Goal: Task Accomplishment & Management: Use online tool/utility

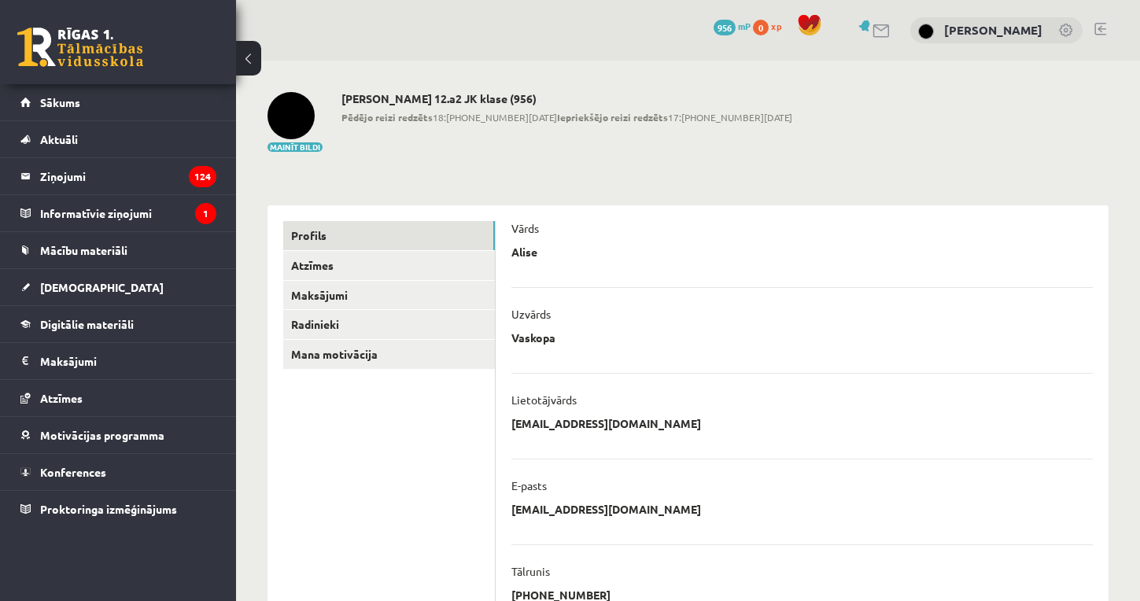
click at [1097, 31] on link at bounding box center [1100, 29] width 12 height 13
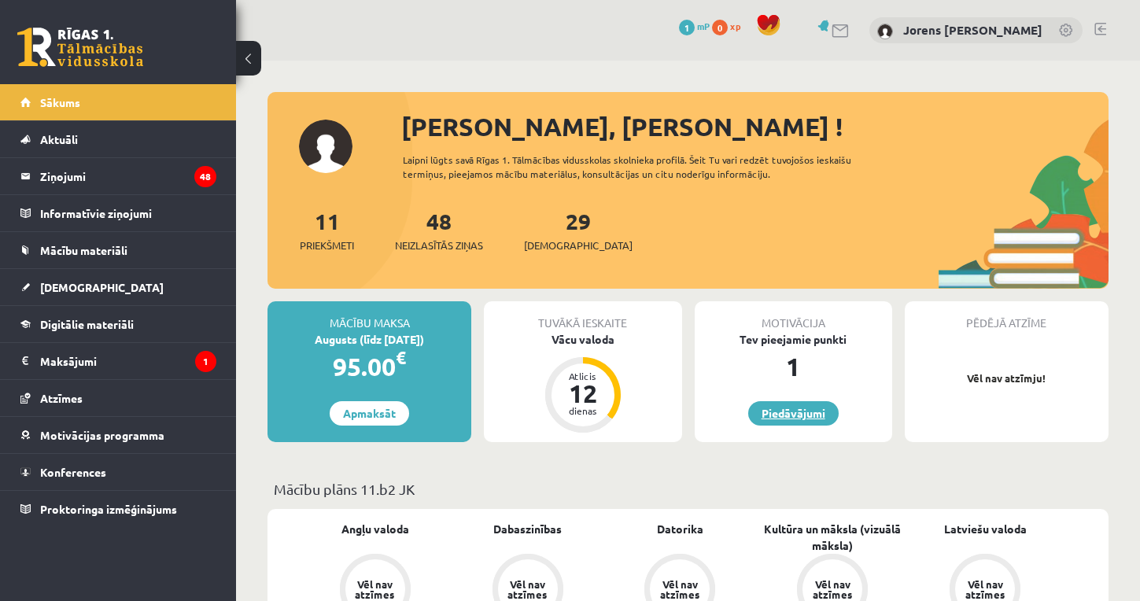
click at [779, 418] on link "Piedāvājumi" at bounding box center [793, 413] width 90 height 24
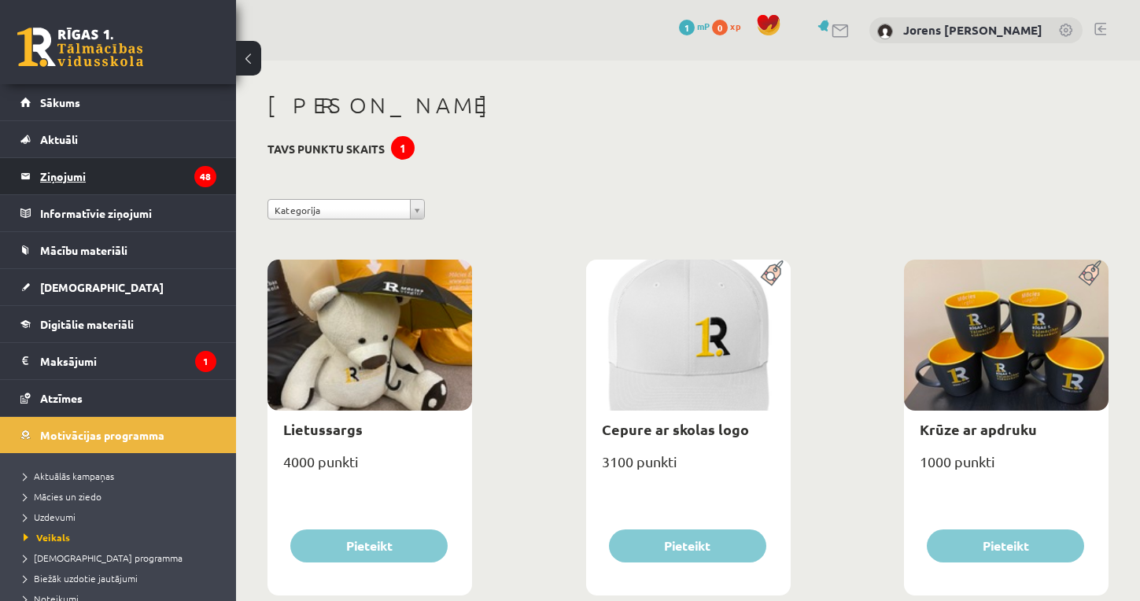
click at [76, 179] on legend "Ziņojumi 48" at bounding box center [128, 176] width 176 height 36
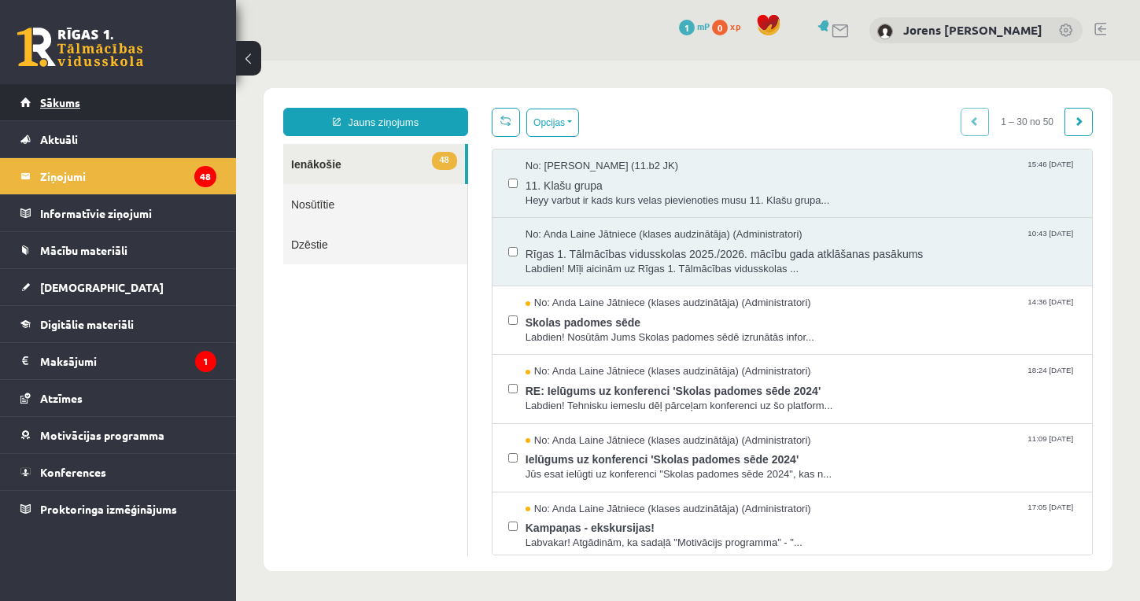
click at [59, 107] on span "Sākums" at bounding box center [60, 102] width 40 height 14
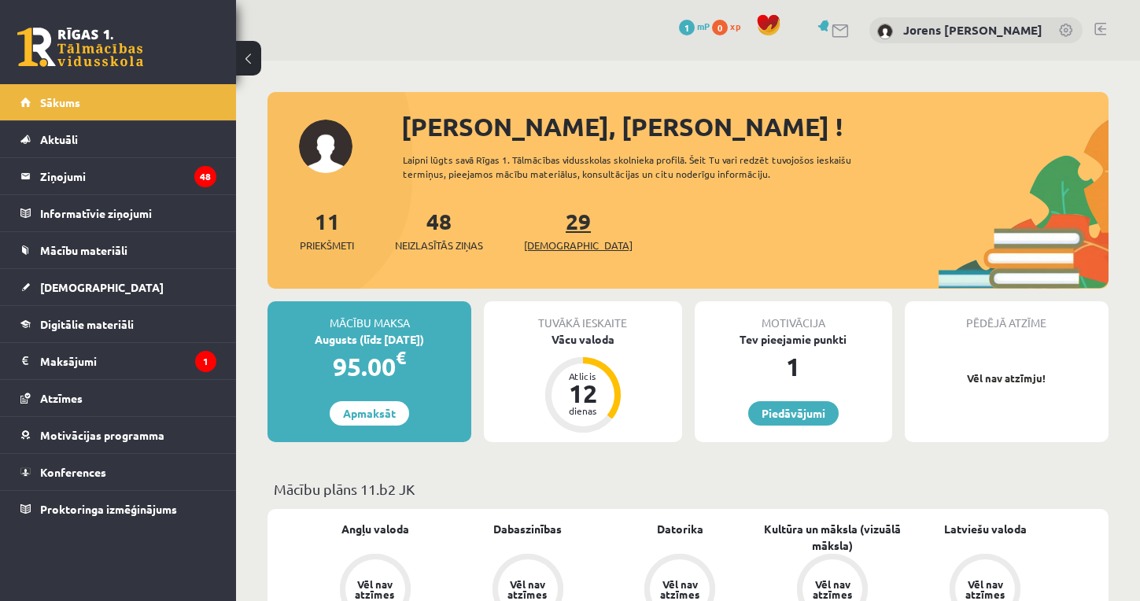
click at [558, 239] on span "[DEMOGRAPHIC_DATA]" at bounding box center [578, 246] width 109 height 16
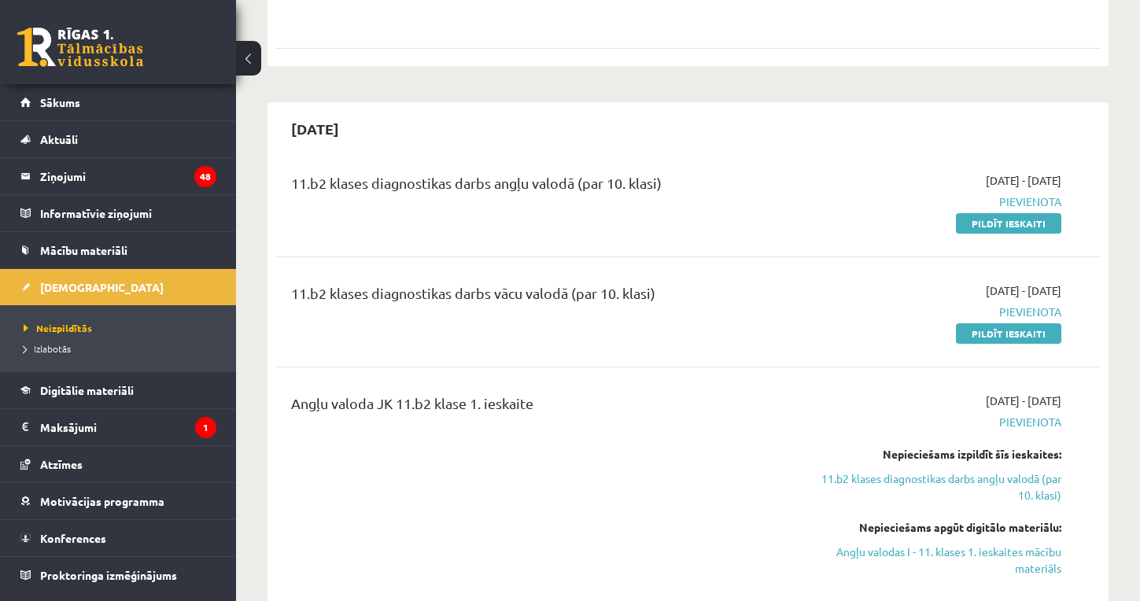
scroll to position [3015, 0]
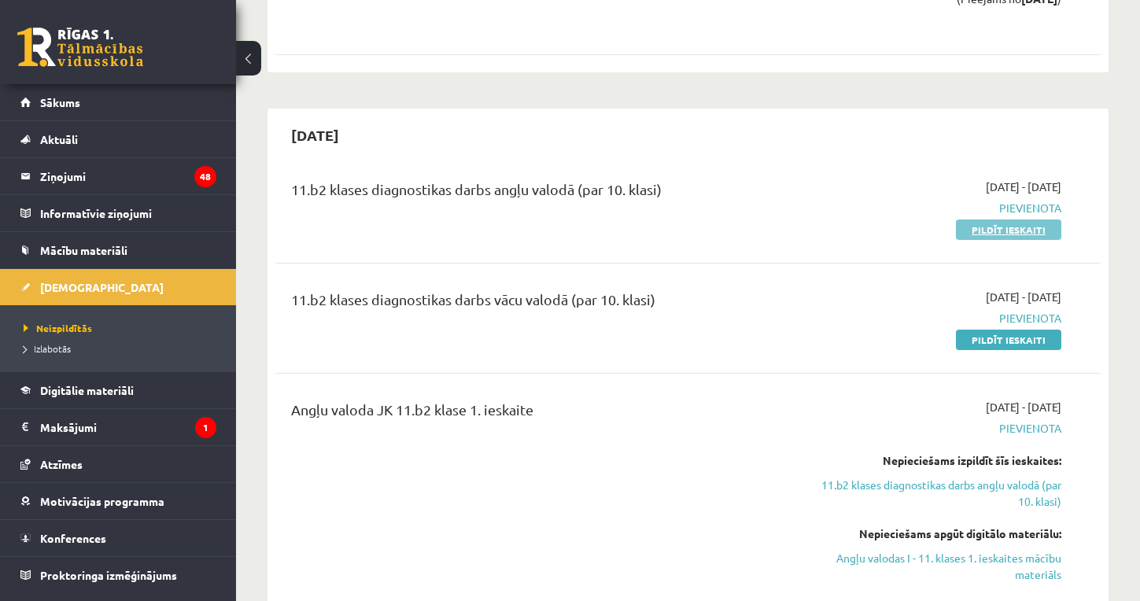
click at [974, 219] on link "Pildīt ieskaiti" at bounding box center [1008, 229] width 105 height 20
